Goal: Entertainment & Leisure: Consume media (video, audio)

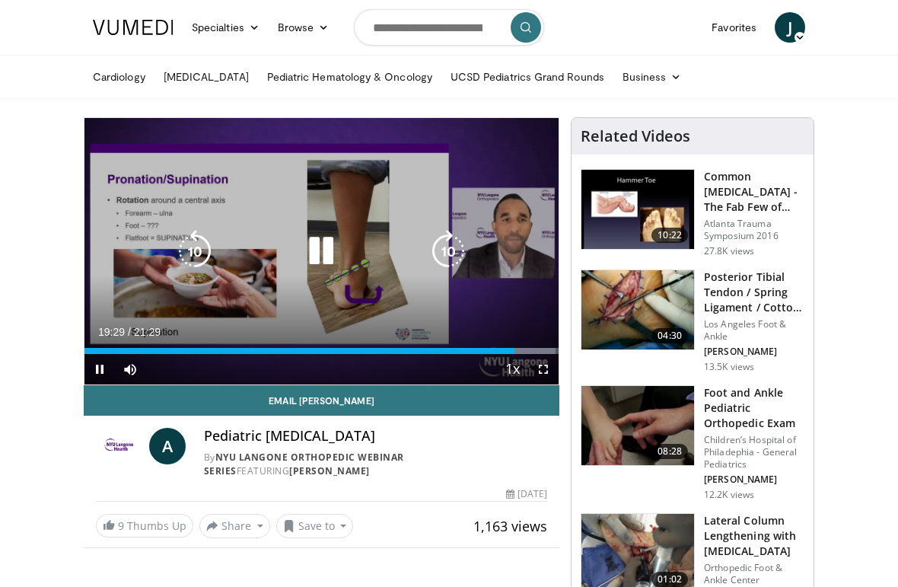
click at [540, 362] on span "Video Player" at bounding box center [543, 369] width 30 height 30
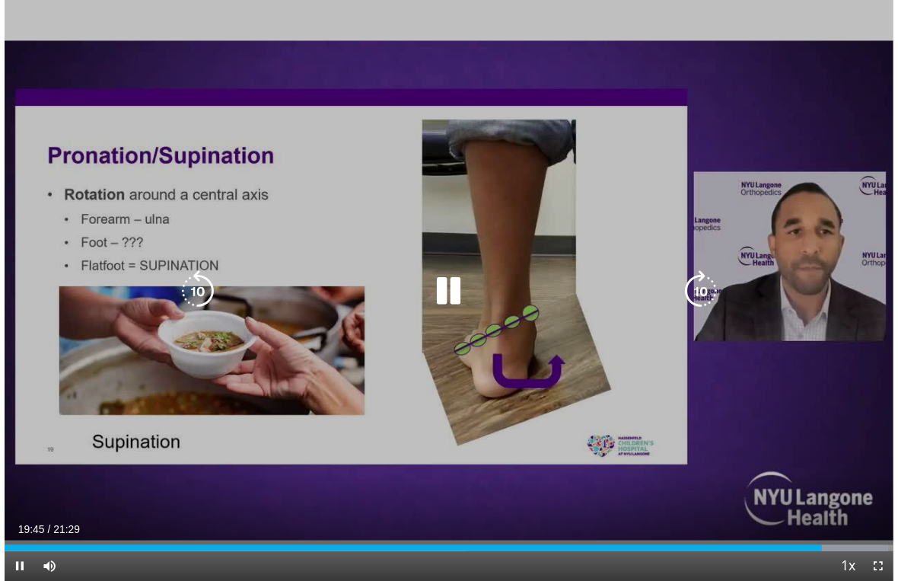
scroll to position [18, 0]
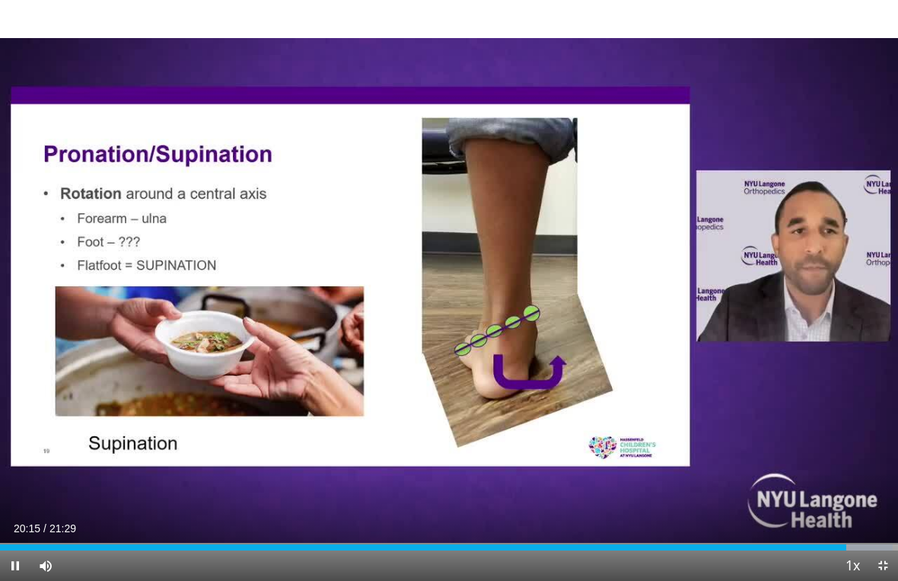
click at [456, 395] on div "10 seconds Tap to unmute" at bounding box center [449, 290] width 898 height 581
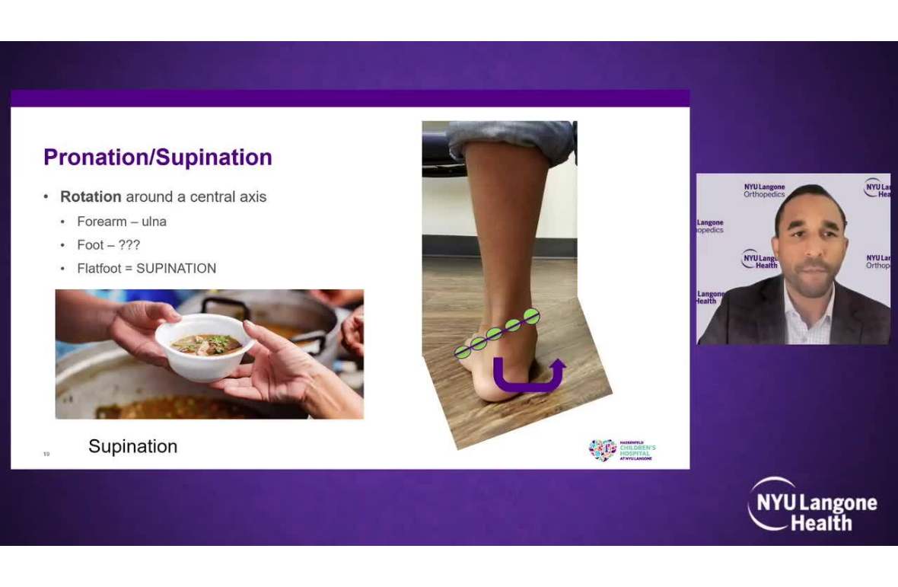
scroll to position [0, 0]
